Goal: Find specific page/section: Find specific page/section

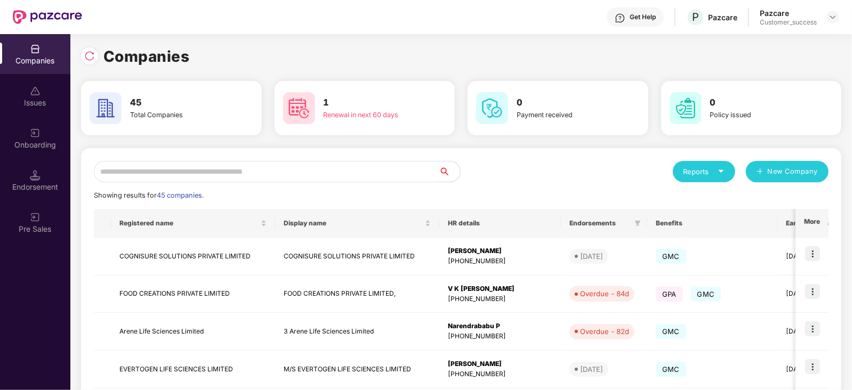
click at [204, 172] on input "text" at bounding box center [266, 171] width 345 height 21
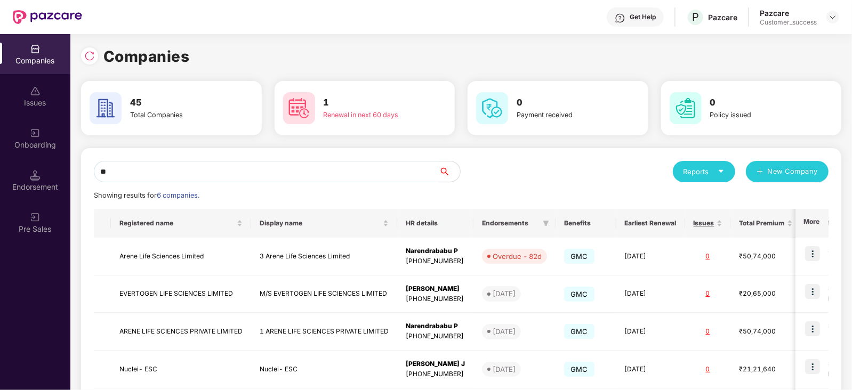
type input "*"
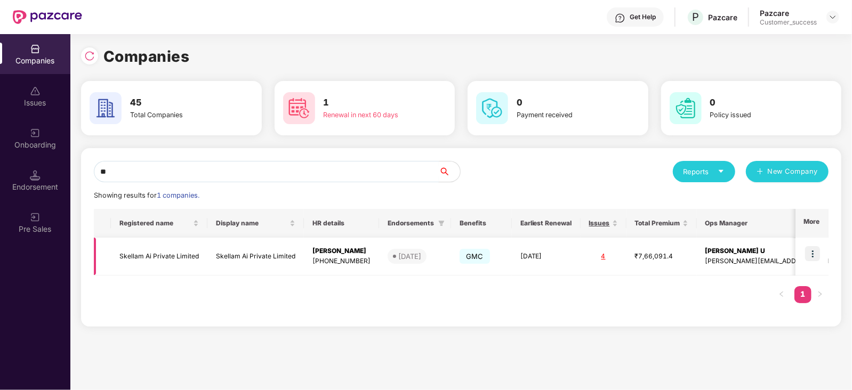
type input "**"
click at [807, 250] on img at bounding box center [812, 253] width 15 height 15
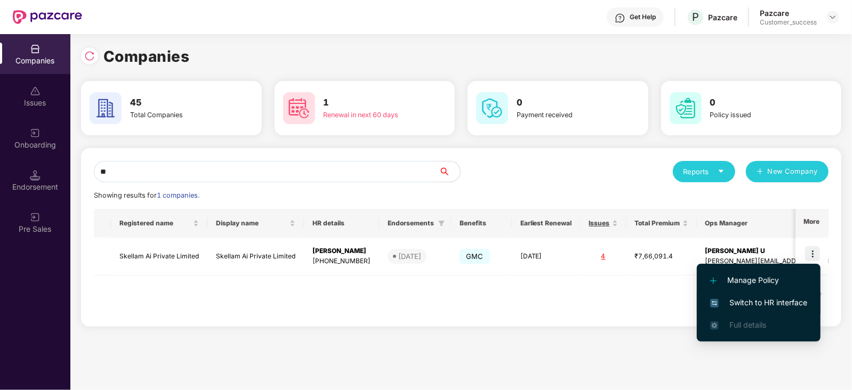
click at [790, 300] on span "Switch to HR interface" at bounding box center [758, 303] width 97 height 12
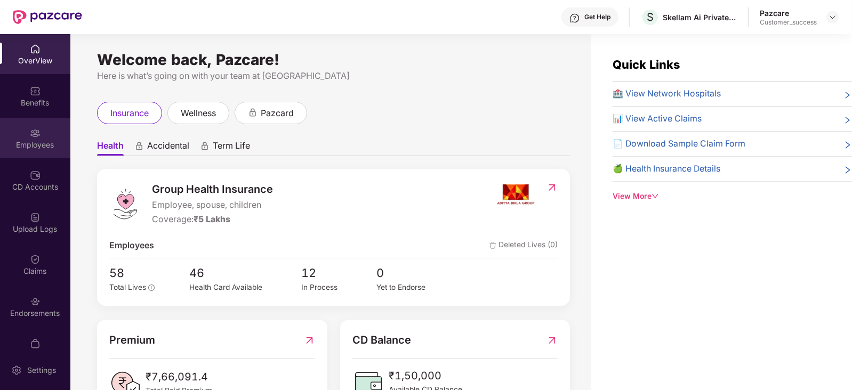
click at [29, 140] on div "Employees" at bounding box center [35, 145] width 70 height 11
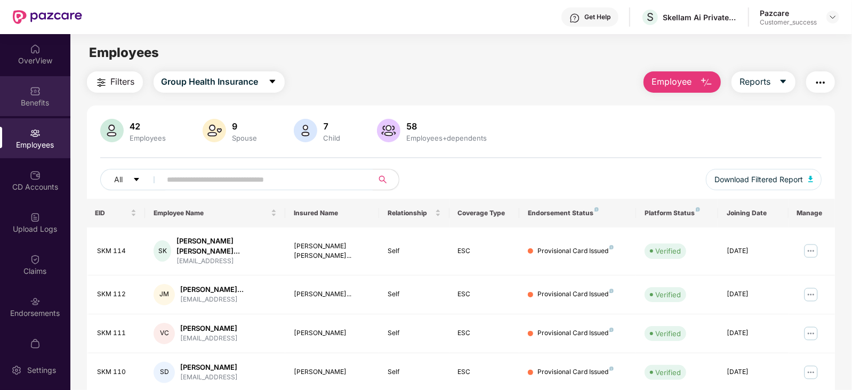
click at [32, 94] on img at bounding box center [35, 91] width 11 height 11
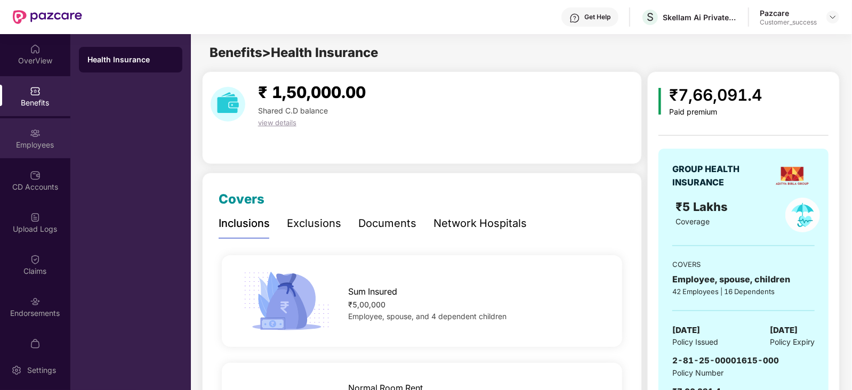
click at [38, 145] on div "Employees" at bounding box center [35, 145] width 70 height 11
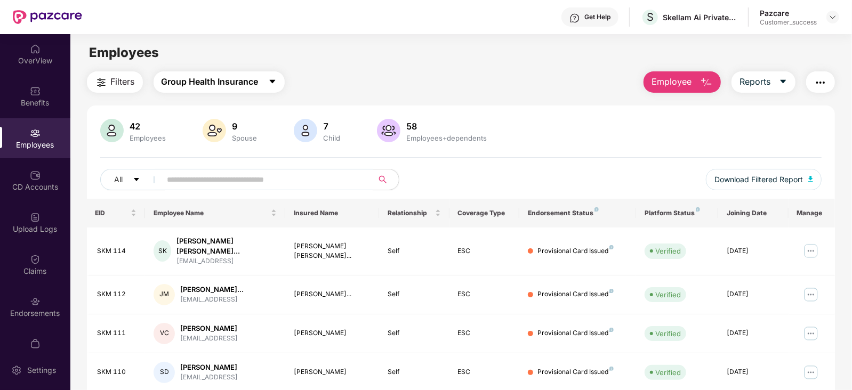
click at [276, 85] on icon "caret-down" at bounding box center [272, 81] width 9 height 9
click at [363, 71] on div "Filters Group Health Insurance Employee Reports" at bounding box center [461, 81] width 749 height 21
click at [604, 16] on div "Get Help" at bounding box center [597, 17] width 26 height 9
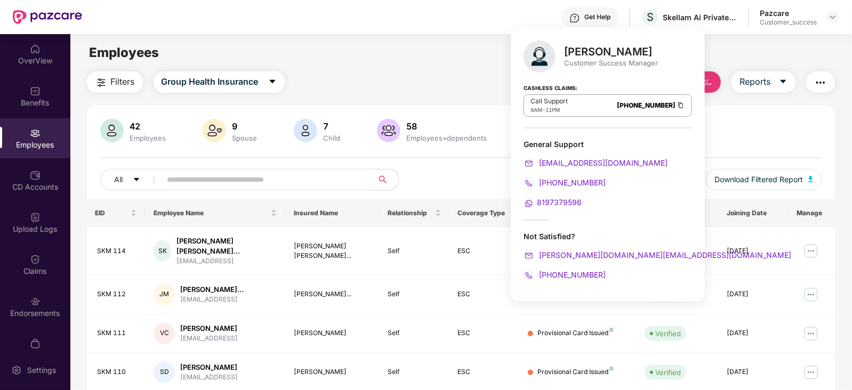
click at [677, 103] on img at bounding box center [681, 105] width 9 height 9
click at [253, 174] on input "text" at bounding box center [262, 180] width 191 height 16
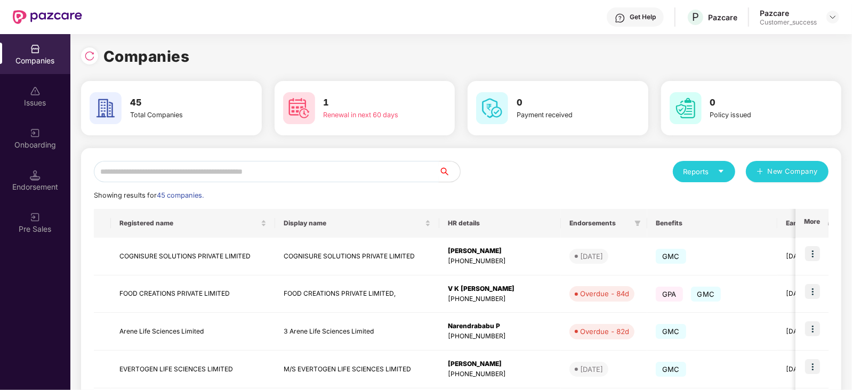
click at [195, 174] on input "text" at bounding box center [266, 171] width 345 height 21
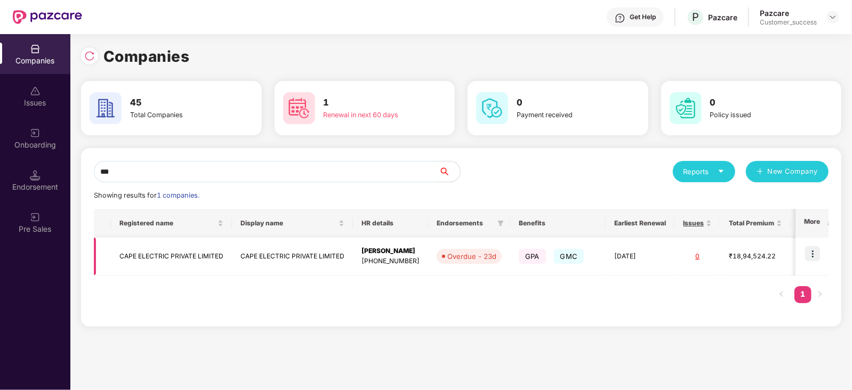
type input "***"
drag, startPoint x: 226, startPoint y: 254, endPoint x: 118, endPoint y: 262, distance: 107.4
click at [118, 262] on td "CAPE ELECTRIC PRIVATE LIMITED" at bounding box center [171, 257] width 121 height 38
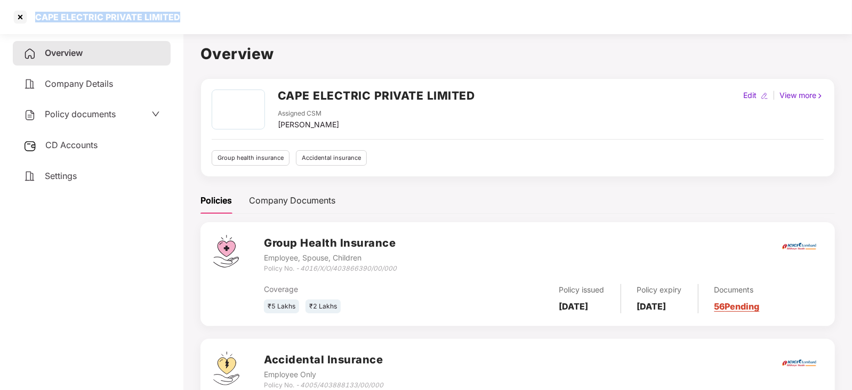
drag, startPoint x: 179, startPoint y: 17, endPoint x: 37, endPoint y: 19, distance: 141.8
click at [37, 19] on div "CAPE ELECTRIC PRIVATE LIMITED" at bounding box center [426, 17] width 852 height 34
copy div "CAPE ELECTRIC PRIVATE LIMITED"
